Goal: Use online tool/utility: Utilize a website feature to perform a specific function

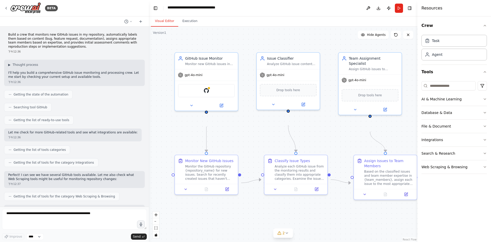
scroll to position [915, 0]
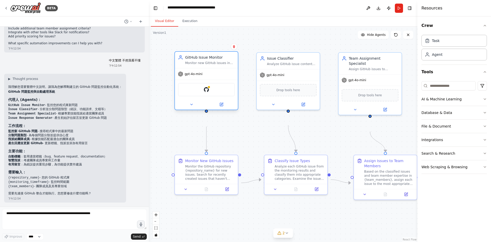
click at [207, 96] on div "GitHub" at bounding box center [206, 89] width 57 height 13
click at [279, 95] on div "Drop tools here" at bounding box center [288, 89] width 57 height 12
click at [123, 25] on button at bounding box center [128, 21] width 12 height 6
click at [7, 11] on div at bounding box center [74, 121] width 149 height 242
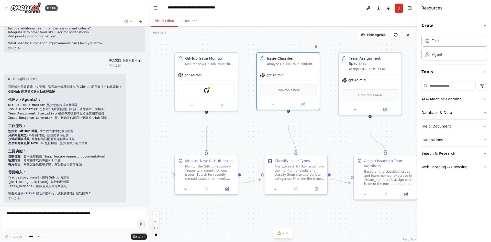
click at [7, 10] on icon at bounding box center [6, 8] width 4 height 4
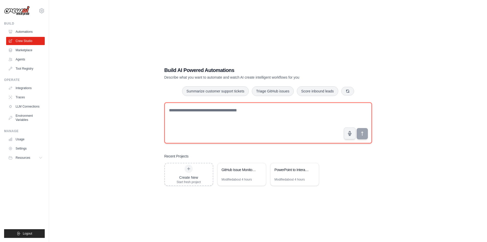
click at [199, 118] on textarea at bounding box center [269, 122] width 208 height 41
click at [261, 108] on textarea at bounding box center [269, 122] width 208 height 41
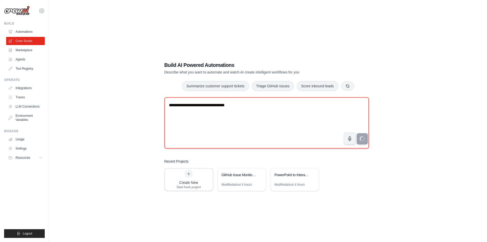
type textarea "**********"
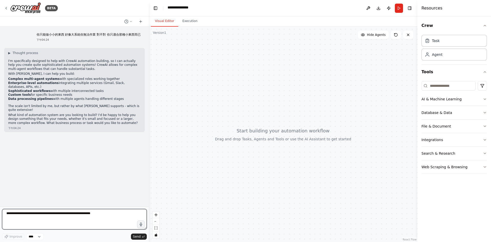
click at [90, 211] on textarea at bounding box center [74, 219] width 145 height 20
type textarea "**********"
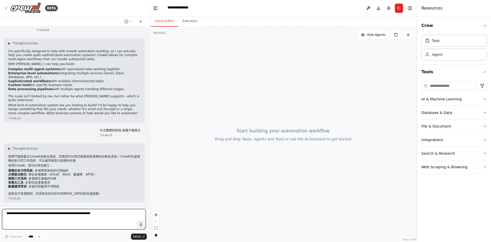
scroll to position [110, 0]
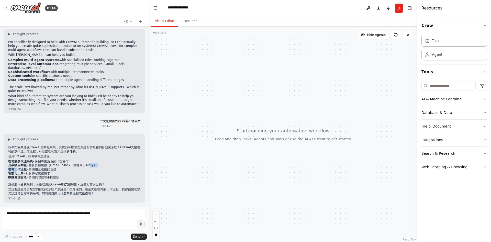
drag, startPoint x: 23, startPoint y: 150, endPoint x: 109, endPoint y: 148, distance: 86.0
click at [109, 159] on ul "複雜的多代理系統 - 多個專業角色的代理協作 企業級自動化 - 整合多種服務（Gmail、Slack、數據庫、API等） 複雜工作流程 - 多個相互連接的任務…" at bounding box center [74, 169] width 133 height 20
click at [110, 167] on li "複雜工作流程 - 多個相互連接的任務" at bounding box center [74, 169] width 133 height 4
drag, startPoint x: 52, startPoint y: 148, endPoint x: 122, endPoint y: 148, distance: 69.6
click at [122, 163] on li "企業級自動化 - 整合多種服務（Gmail、Slack、數據庫、API等）" at bounding box center [74, 165] width 133 height 4
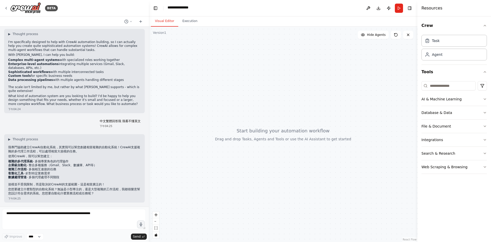
click at [122, 163] on li "企業級自動化 - 整合多種服務（Gmail、Slack、數據庫、API等）" at bounding box center [74, 165] width 133 height 4
drag, startPoint x: 26, startPoint y: 154, endPoint x: 98, endPoint y: 152, distance: 72.2
click at [98, 167] on li "複雜工作流程 - 多個相互連接的任務" at bounding box center [74, 169] width 133 height 4
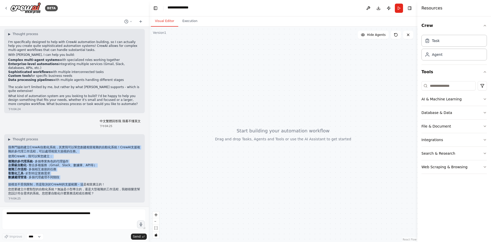
drag, startPoint x: 10, startPoint y: 119, endPoint x: 104, endPoint y: 166, distance: 104.8
click at [104, 166] on div "▶ Thought process 我專門協助建立CrewAI自動化系統，其實我可以幫您創建相當複雜的自動化系統！CrewAI支援複雜的多代理工作流程，可以處…" at bounding box center [74, 166] width 133 height 58
copy div "我專門協助建立CrewAI自動化系統，其實我可以幫您創建相當複雜的自動化系統！CrewAI支援複雜的多代理工作流程，可以處理相當大規模的任務。 使用CrewA…"
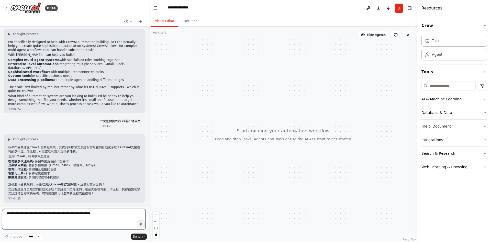
click at [66, 212] on textarea at bounding box center [74, 219] width 144 height 20
type textarea "**********"
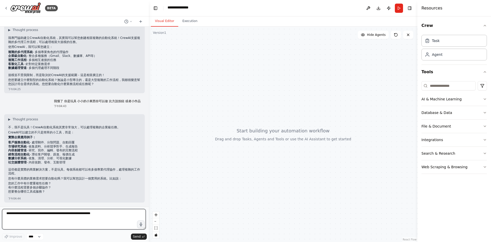
scroll to position [255, 0]
click at [61, 214] on textarea at bounding box center [74, 219] width 144 height 20
type textarea "**********"
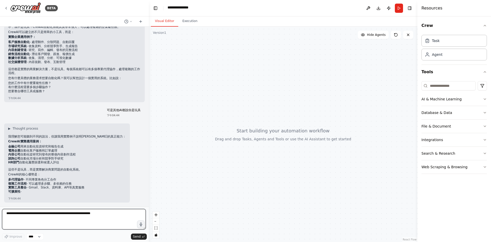
scroll to position [401, 0]
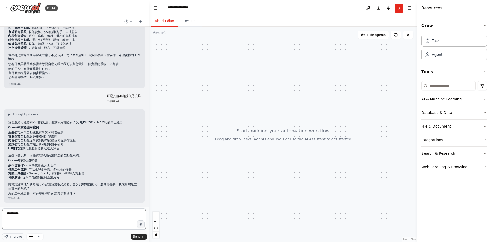
type textarea "*********"
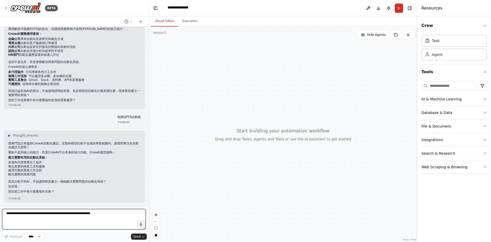
scroll to position [548, 0]
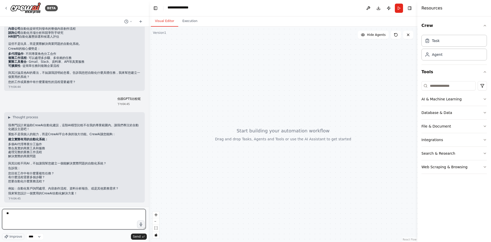
type textarea "*"
type textarea "**********"
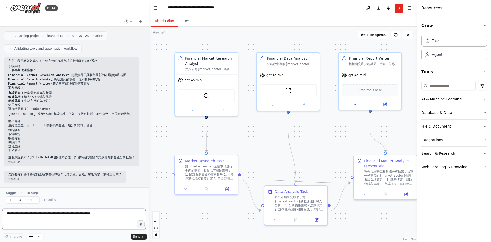
scroll to position [1097, 0]
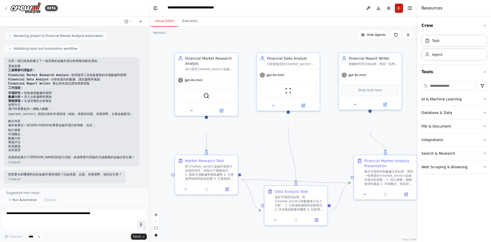
click at [395, 12] on button "Run" at bounding box center [399, 8] width 8 height 9
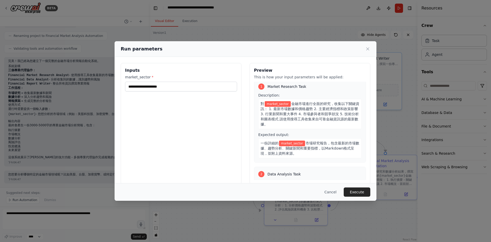
scroll to position [0, 0]
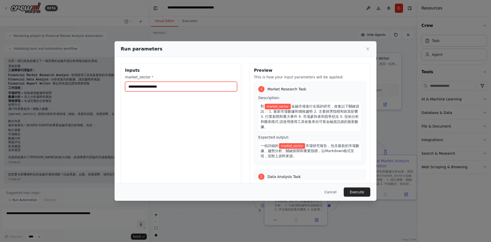
click at [140, 91] on input "market_sector *" at bounding box center [181, 87] width 112 height 10
click at [155, 91] on input "market_sector *" at bounding box center [181, 87] width 112 height 10
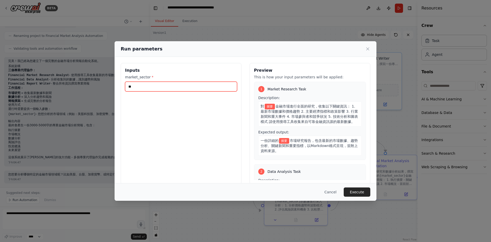
type input "*"
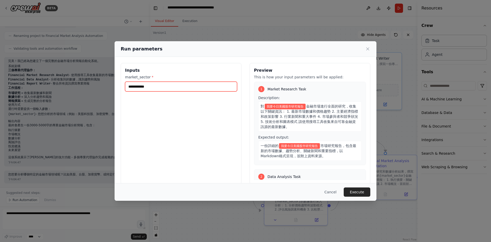
type input "**********"
click at [370, 190] on button "Execute" at bounding box center [357, 191] width 27 height 9
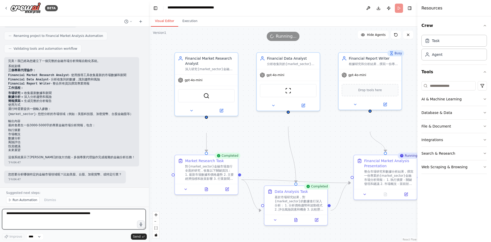
click at [74, 216] on textarea at bounding box center [74, 219] width 144 height 20
type textarea "**********"
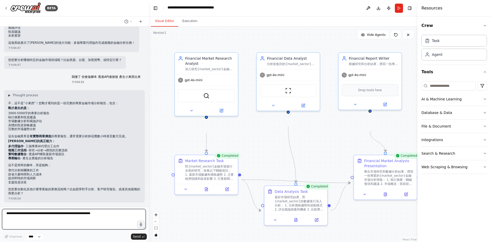
scroll to position [1197, 0]
drag, startPoint x: 98, startPoint y: 84, endPoint x: 106, endPoint y: 83, distance: 7.5
click at [106, 62] on p "您想要分析哪個特定的金融市場領域呢？比如美股、台股、加密貨幣、或特定行業？" at bounding box center [65, 60] width 114 height 4
copy p "台股"
click at [76, 218] on textarea at bounding box center [74, 219] width 144 height 20
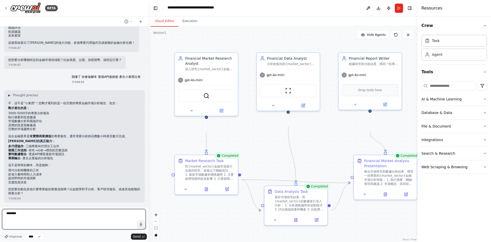
type textarea "*******"
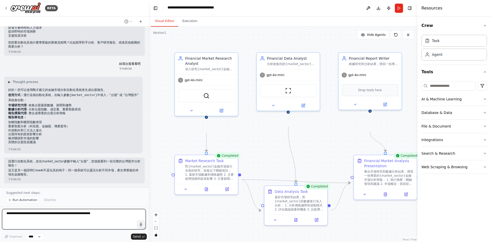
scroll to position [1383, 0]
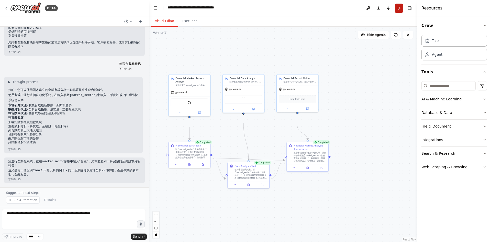
click at [395, 10] on button "Run" at bounding box center [399, 8] width 8 height 9
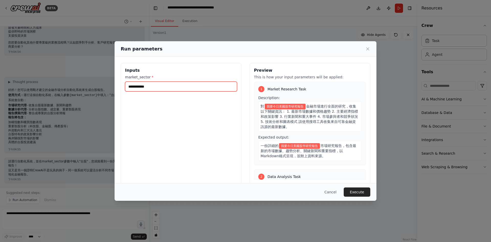
click at [165, 91] on input "**********" at bounding box center [181, 87] width 112 height 10
click at [370, 188] on button "Execute" at bounding box center [357, 191] width 27 height 9
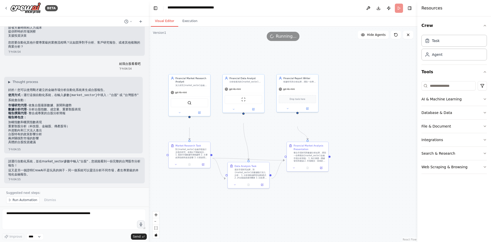
scroll to position [1459, 0]
click at [366, 39] on button "Hide Agents" at bounding box center [373, 35] width 31 height 8
click at [366, 37] on span "Show Agents" at bounding box center [376, 35] width 20 height 4
click at [202, 27] on button "Execution" at bounding box center [189, 21] width 23 height 11
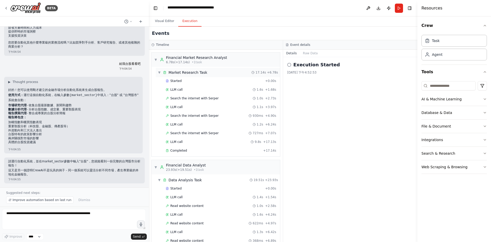
click at [202, 77] on div "▼ Market Research Task 17.14s + 6.78s" at bounding box center [218, 72] width 124 height 9
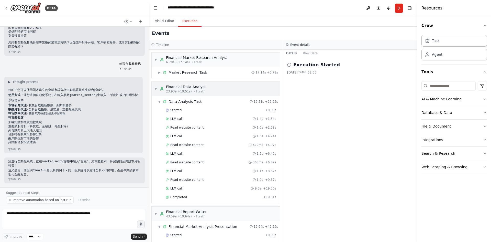
click at [201, 89] on div "Financial Data Analyst" at bounding box center [186, 86] width 40 height 5
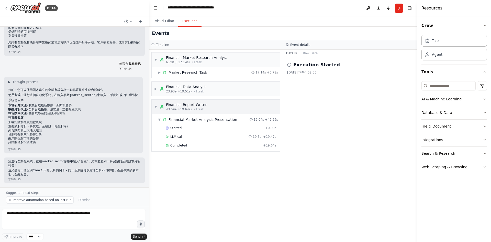
click at [197, 107] on div "Financial Report Writer" at bounding box center [186, 104] width 41 height 5
click at [161, 74] on span "▶" at bounding box center [159, 72] width 3 height 4
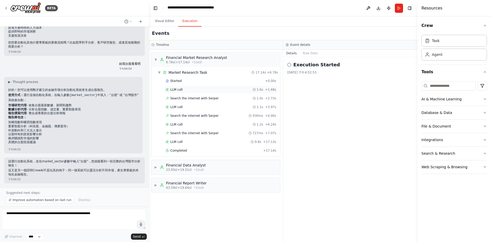
click at [195, 92] on div "LLM call 1.6s + 1.68s" at bounding box center [221, 89] width 111 height 4
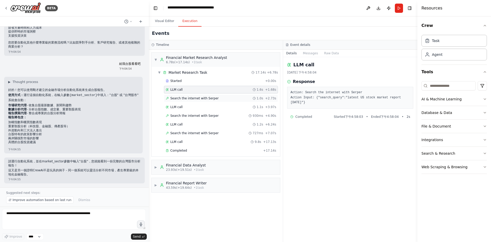
click at [206, 100] on span "Search the internet with Serper" at bounding box center [194, 98] width 48 height 4
